Goal: Information Seeking & Learning: Learn about a topic

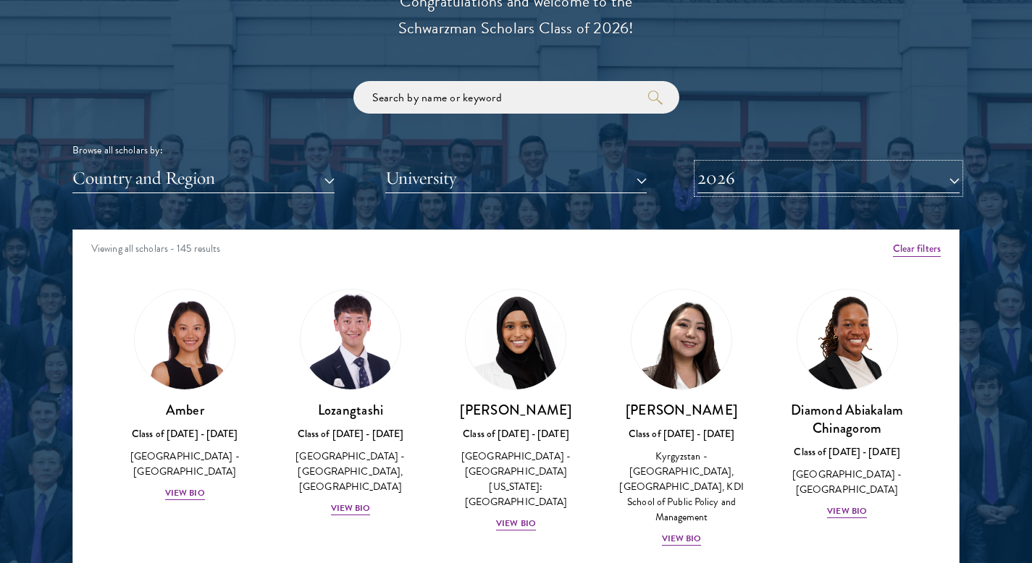
click at [723, 182] on button "2026" at bounding box center [828, 179] width 262 height 30
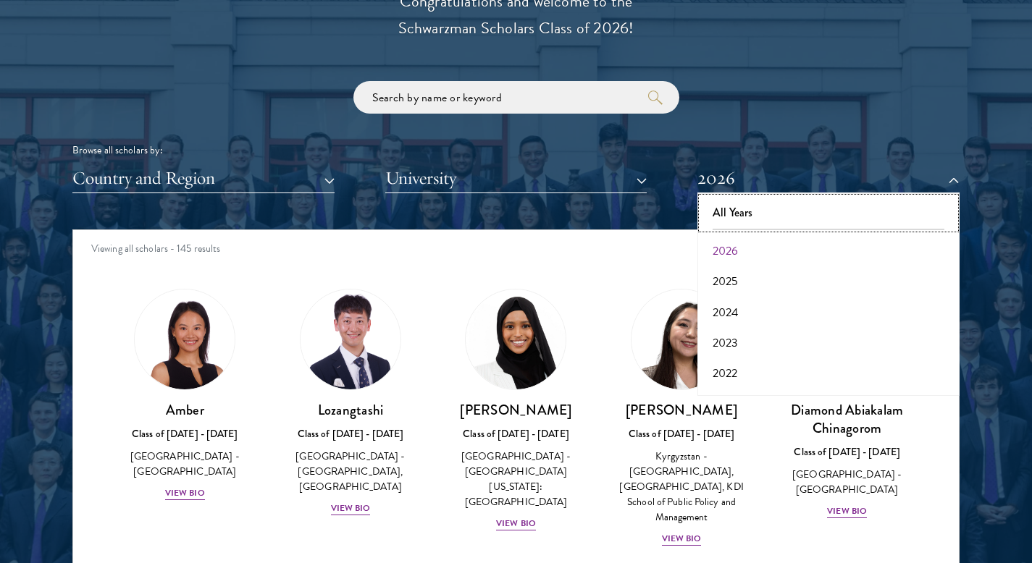
click at [734, 215] on button "All Years" at bounding box center [827, 213] width 253 height 30
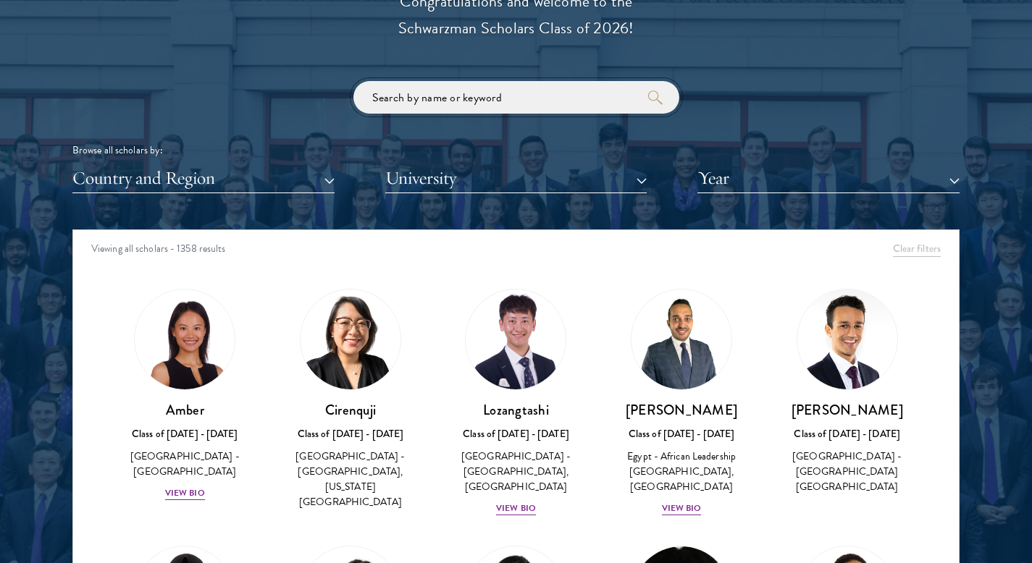
click at [500, 111] on input "search" at bounding box center [516, 97] width 326 height 33
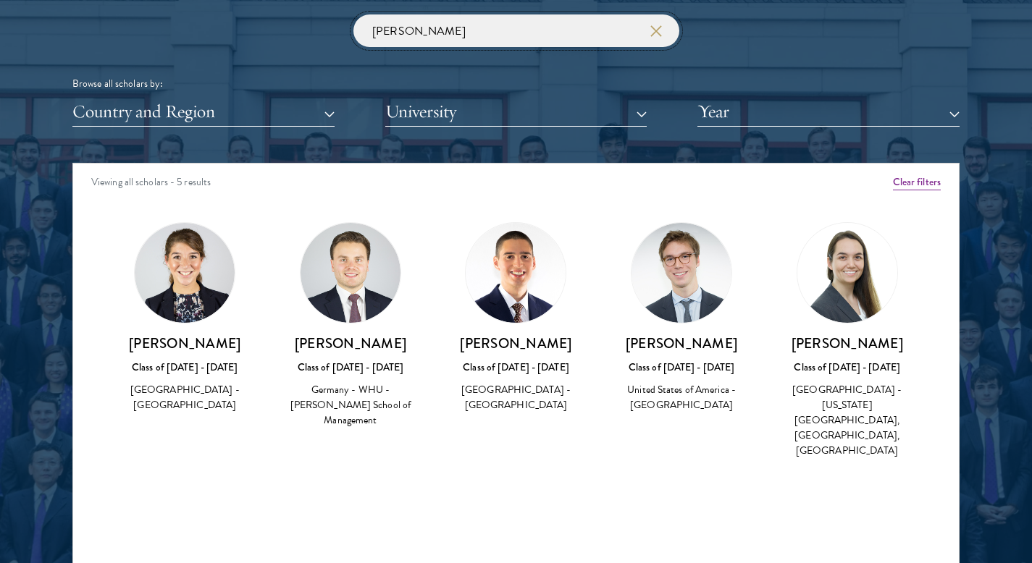
scroll to position [1756, 0]
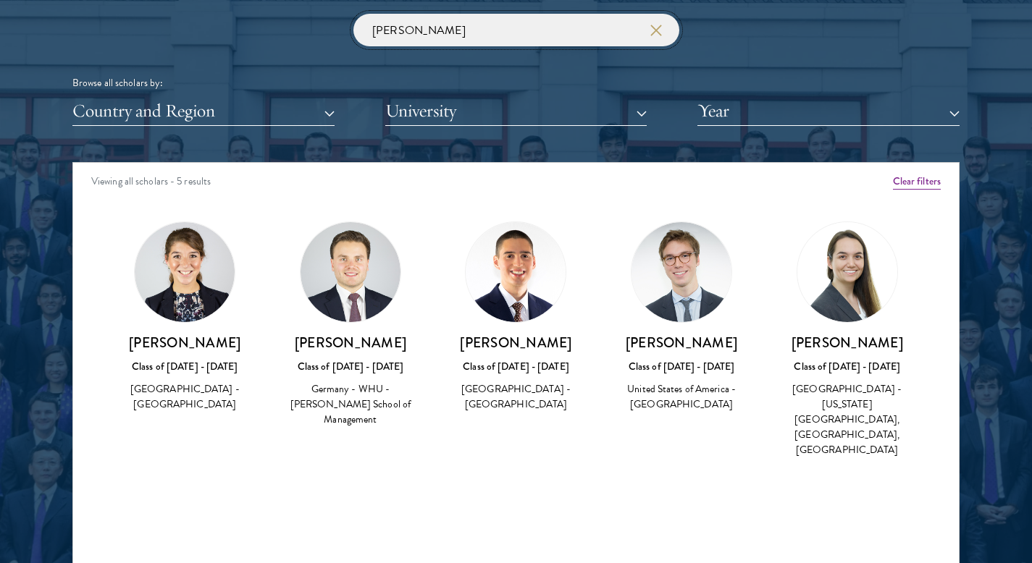
type input "[PERSON_NAME]"
click at [483, 30] on input "[PERSON_NAME]" at bounding box center [516, 30] width 326 height 33
click at [652, 35] on use "button" at bounding box center [656, 30] width 20 height 20
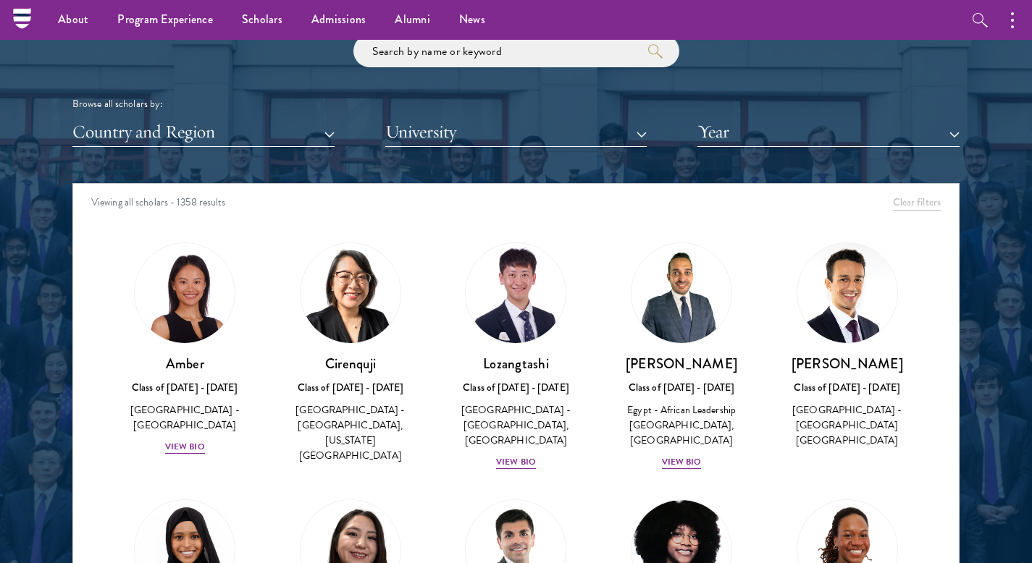
scroll to position [1734, 0]
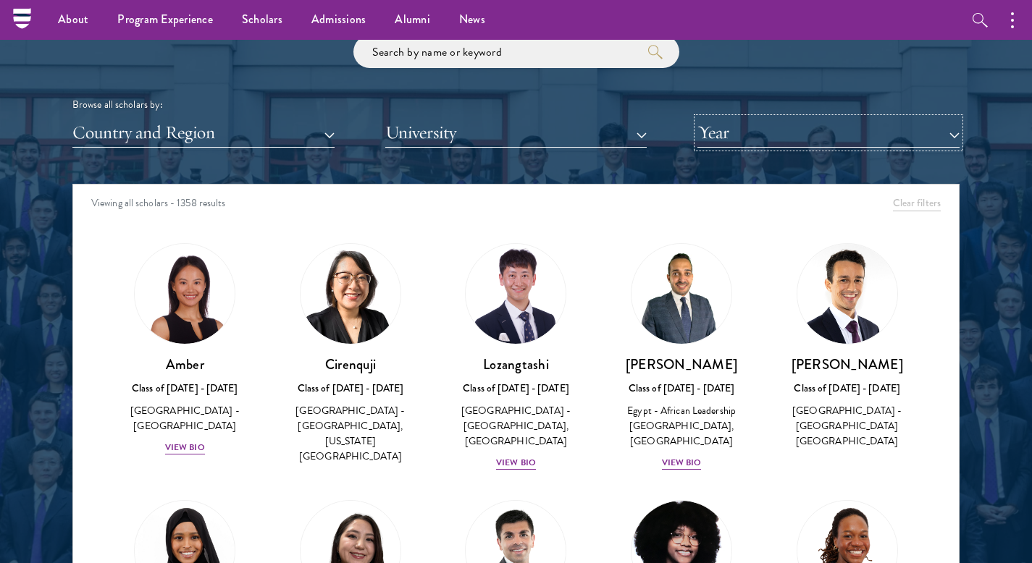
click at [739, 134] on button "Year" at bounding box center [828, 133] width 262 height 30
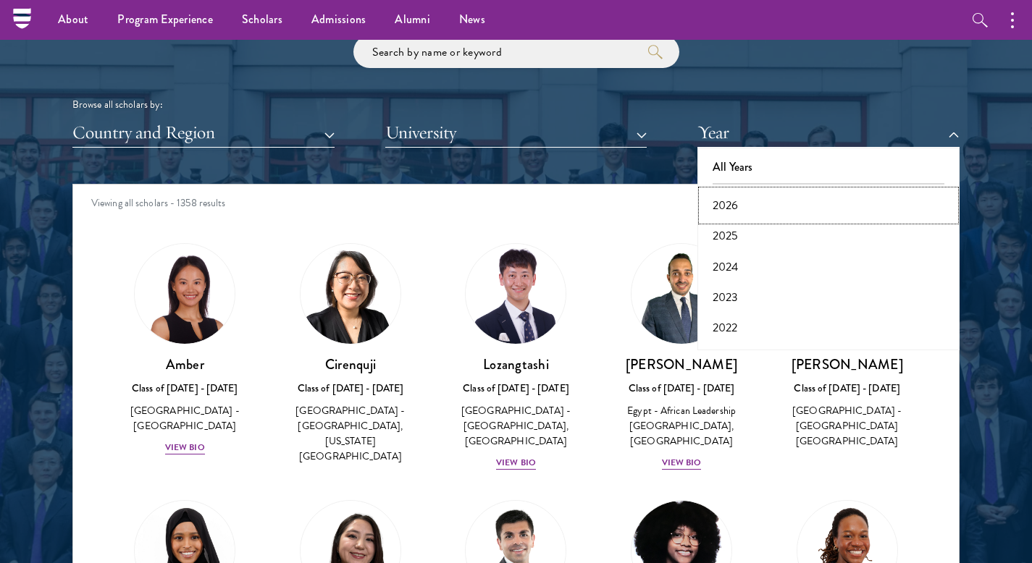
click at [725, 195] on button "2026" at bounding box center [827, 205] width 253 height 30
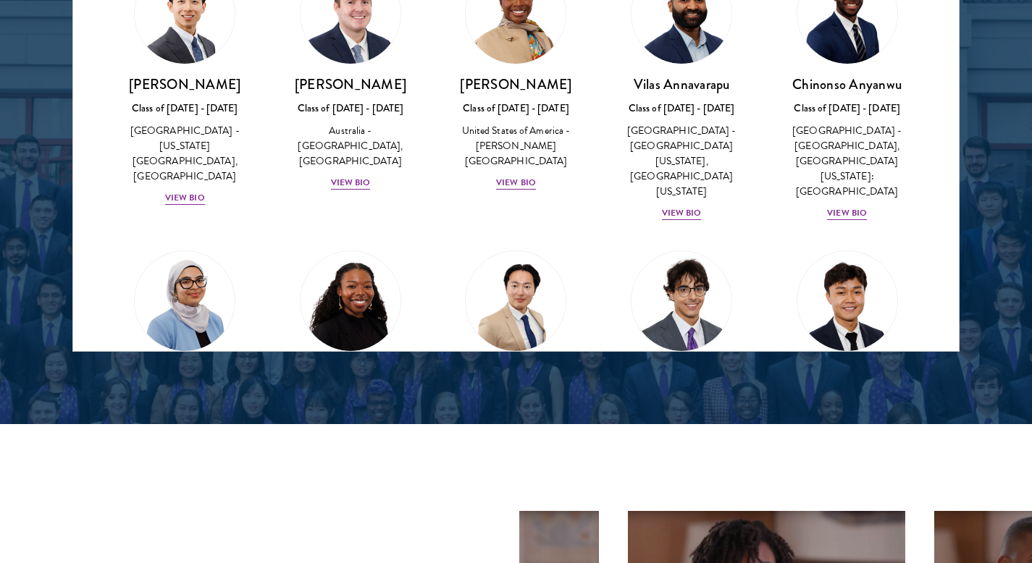
scroll to position [560, 0]
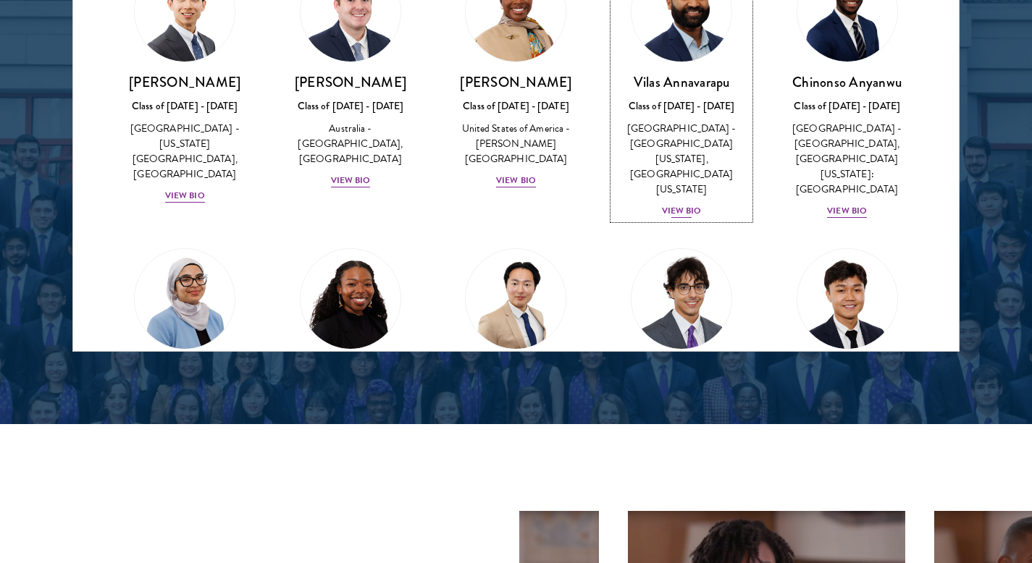
click at [667, 204] on div "View Bio" at bounding box center [682, 211] width 40 height 14
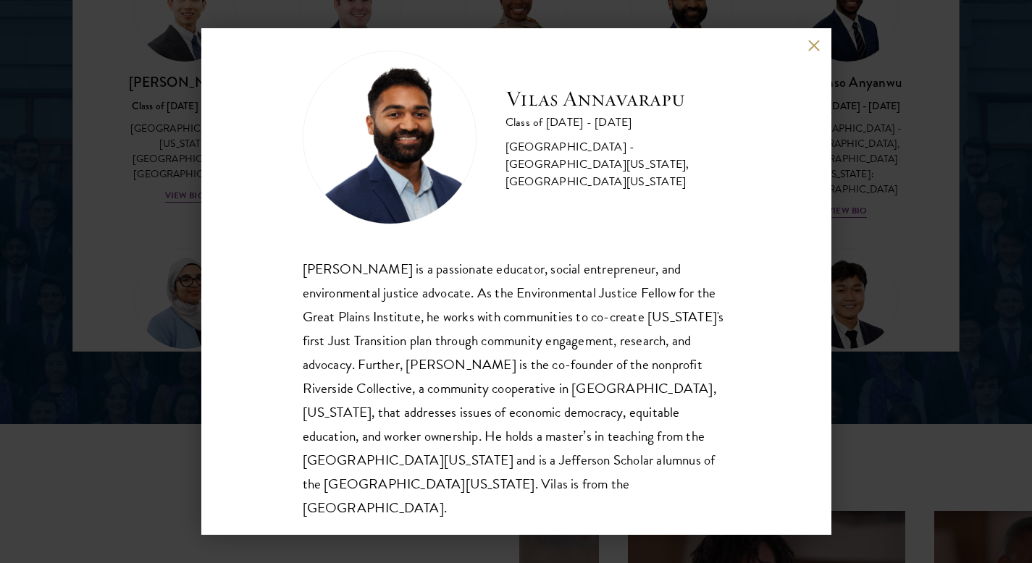
scroll to position [25, 0]
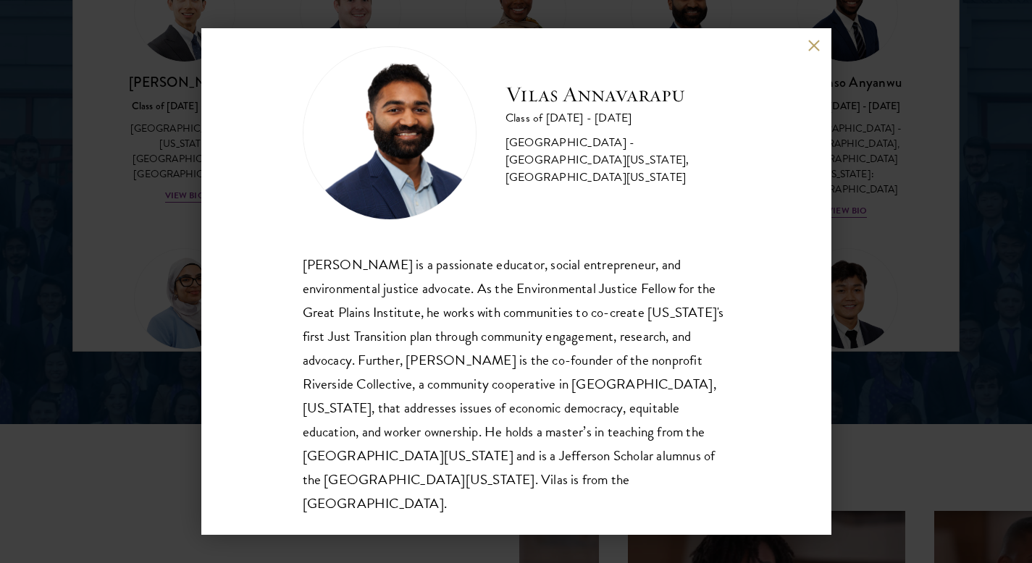
click at [812, 48] on button at bounding box center [814, 45] width 12 height 12
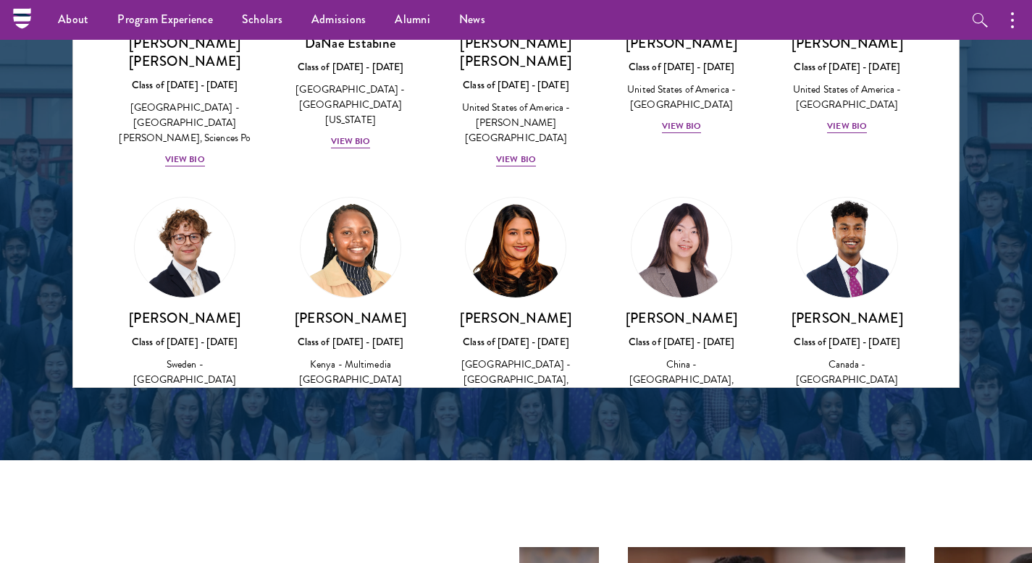
scroll to position [2101, 0]
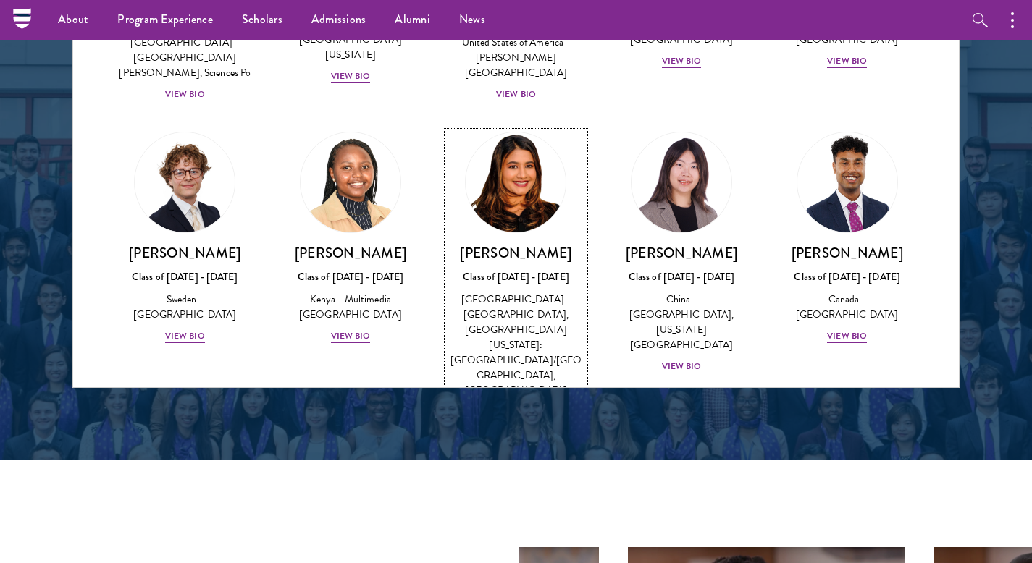
click at [505, 246] on div "[PERSON_NAME] Class of [DATE] - [DATE] [GEOGRAPHIC_DATA] - [GEOGRAPHIC_DATA], […" at bounding box center [515, 332] width 137 height 177
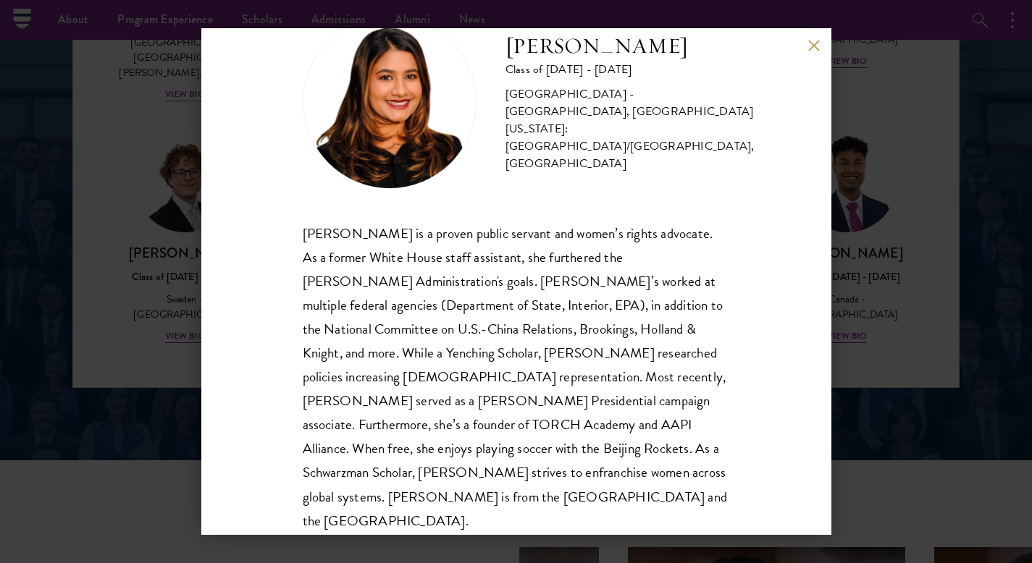
scroll to position [73, 0]
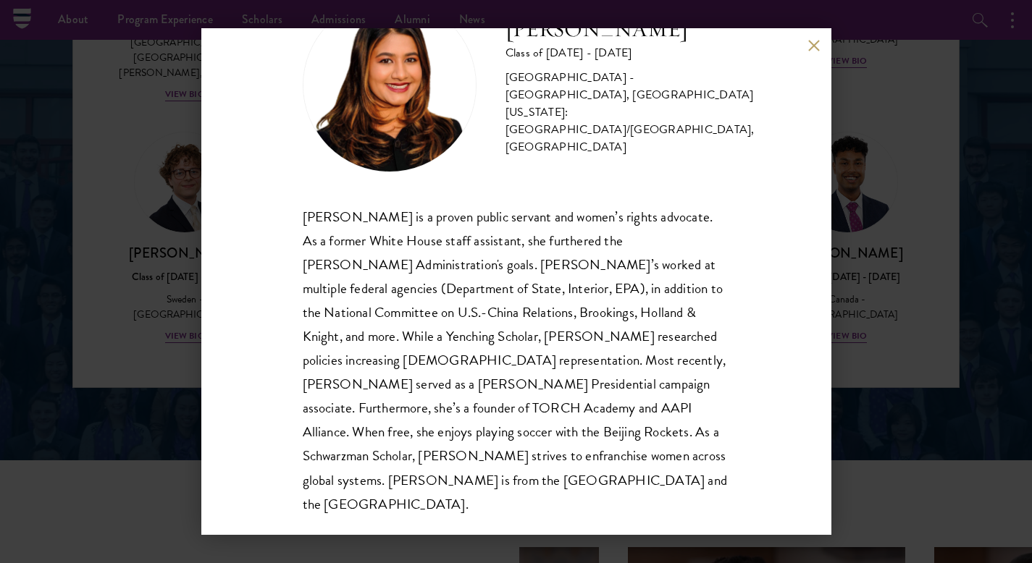
click at [811, 50] on button at bounding box center [814, 45] width 12 height 12
